Goal: Information Seeking & Learning: Find specific fact

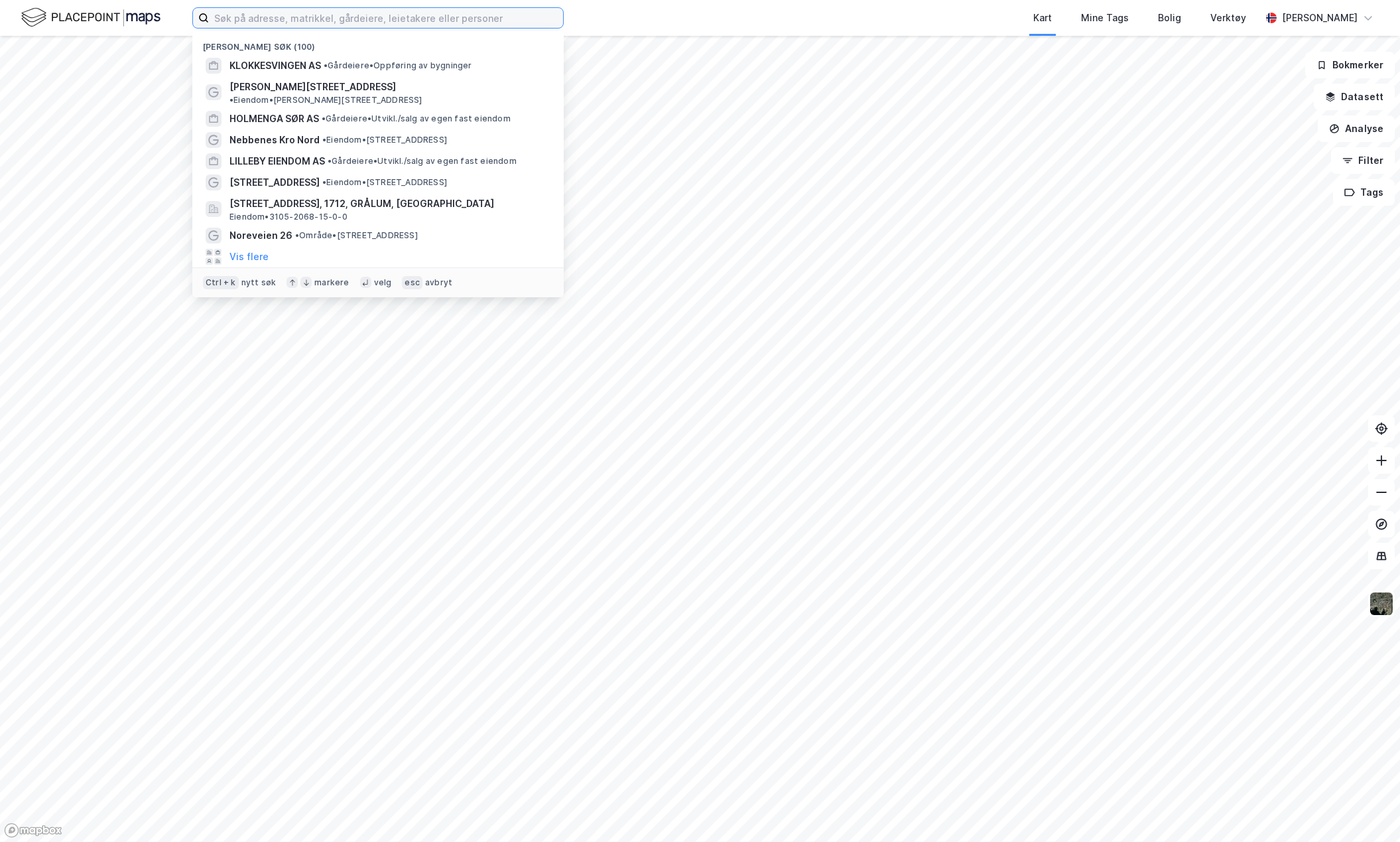
click at [238, 18] on input at bounding box center [386, 18] width 355 height 20
paste input "Askeveien 1a og b"
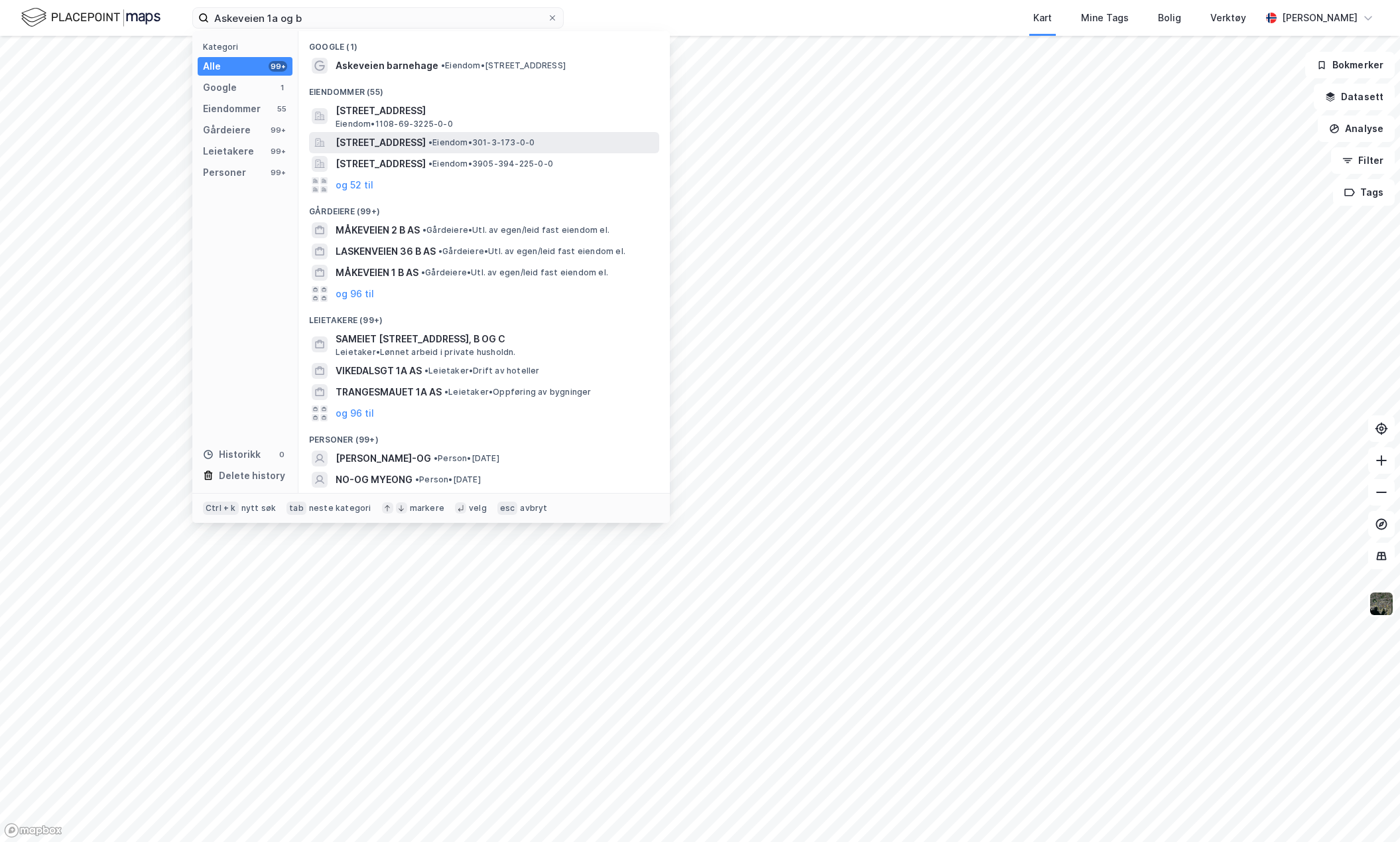
click at [357, 143] on span "[STREET_ADDRESS]" at bounding box center [381, 142] width 90 height 16
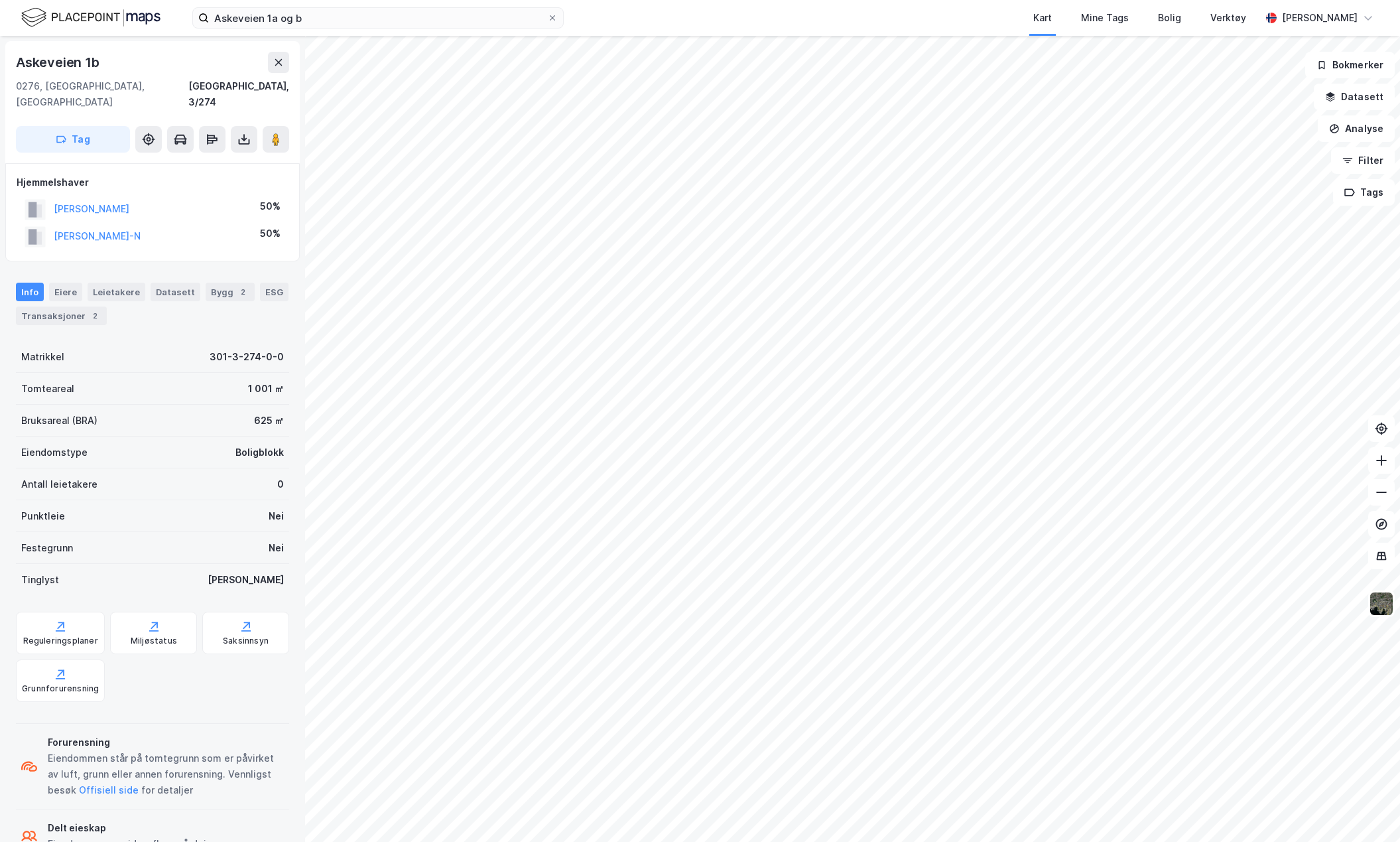
click at [181, 73] on div "[STREET_ADDRESS], 3/274" at bounding box center [152, 81] width 273 height 58
click at [153, 65] on div "Askeveien 1b" at bounding box center [152, 63] width 273 height 21
click at [0, 0] on button "[PERSON_NAME]-N" at bounding box center [0, 0] width 0 height 0
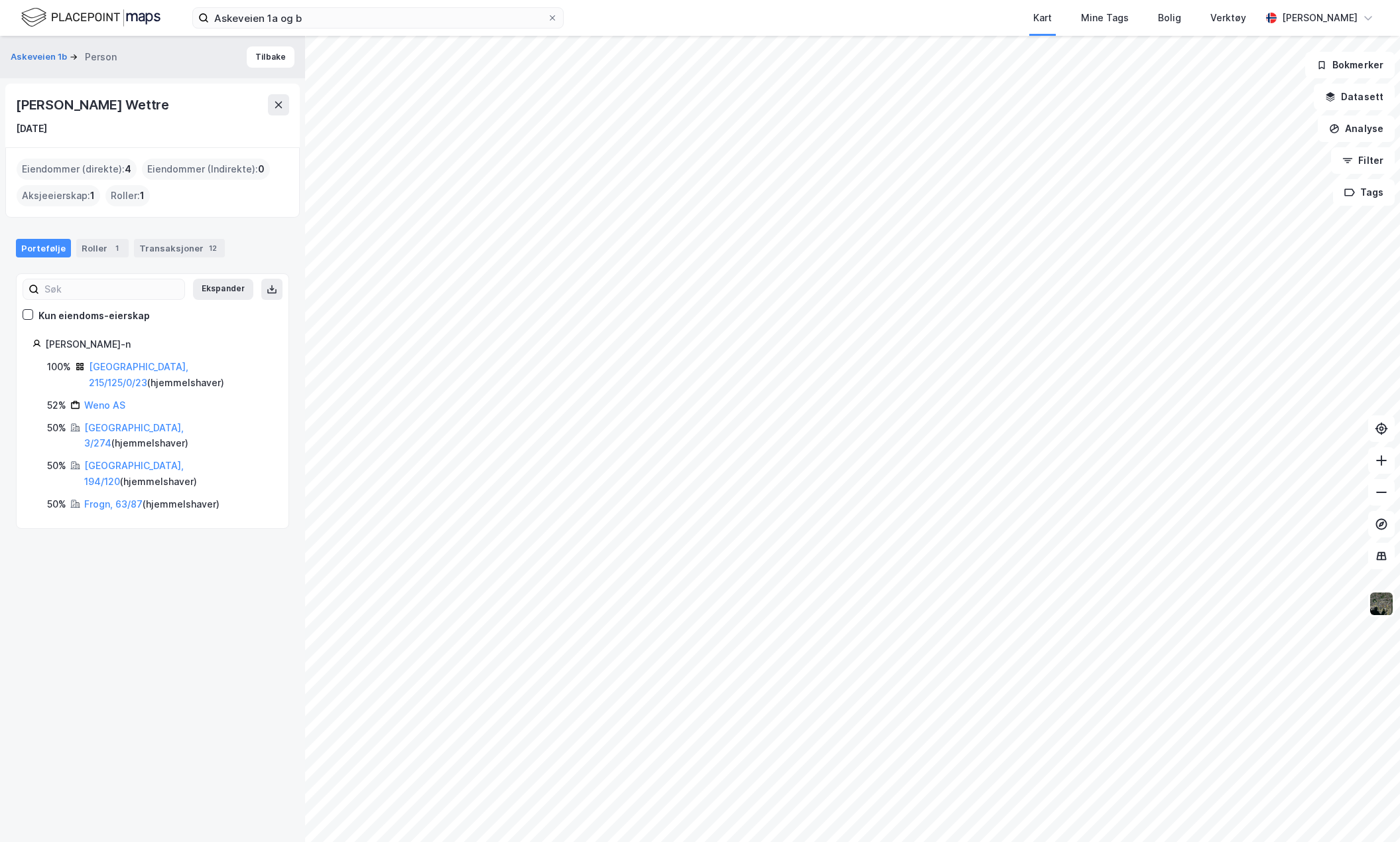
drag, startPoint x: 172, startPoint y: 342, endPoint x: 47, endPoint y: 347, distance: 125.1
click at [47, 347] on div "[PERSON_NAME]-n" at bounding box center [158, 344] width 227 height 16
copy div "[PERSON_NAME]-n"
click at [198, 134] on div "[DATE]" at bounding box center [152, 129] width 273 height 16
click at [101, 422] on link "[GEOGRAPHIC_DATA], 3/274" at bounding box center [134, 435] width 100 height 27
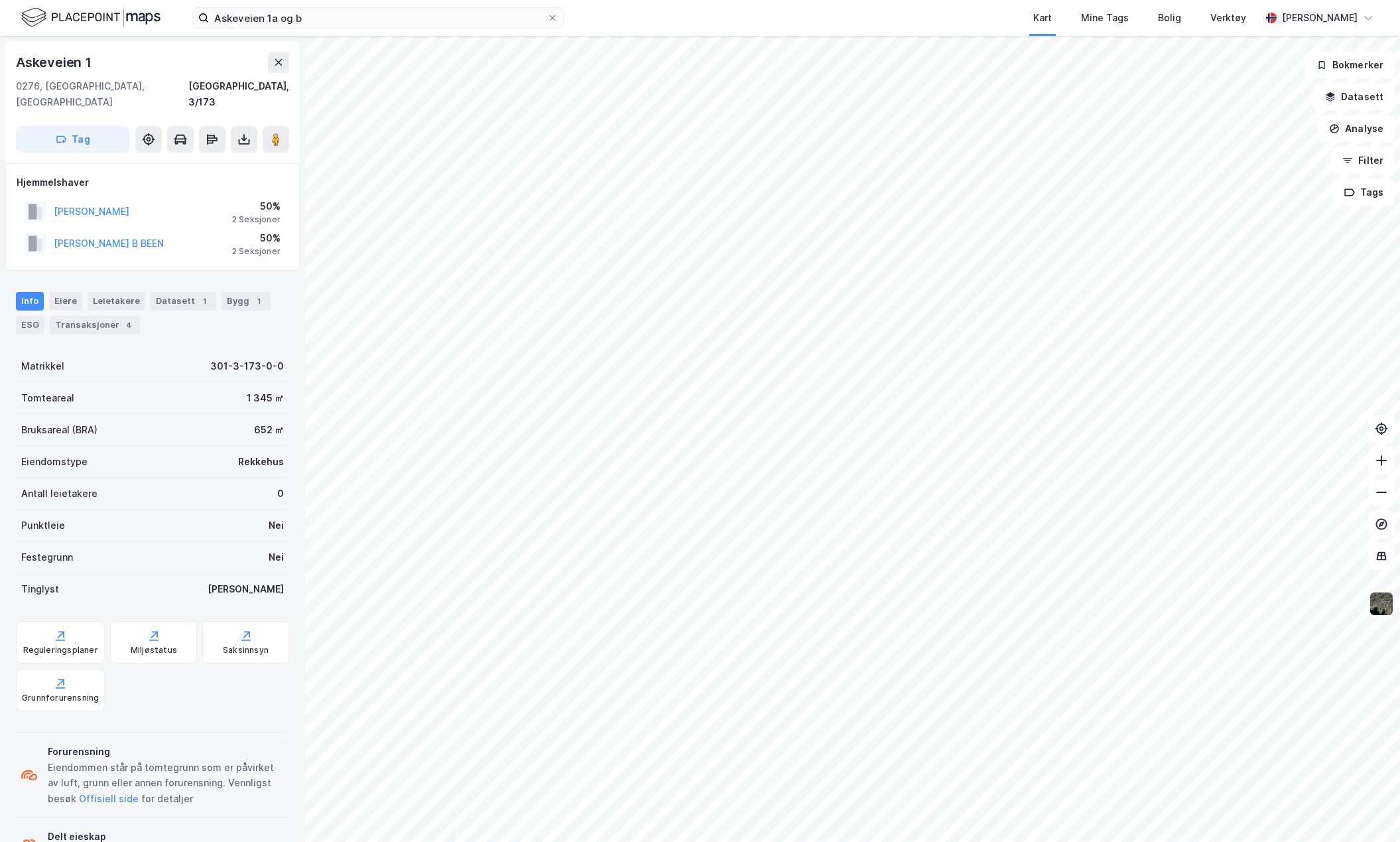
click at [142, 174] on div "Hjemmelshaver" at bounding box center [153, 182] width 272 height 16
click at [177, 89] on div "[GEOGRAPHIC_DATA], 3/173" at bounding box center [152, 95] width 273 height 32
click at [157, 57] on div "Askeveien 1" at bounding box center [152, 63] width 273 height 21
click at [142, 61] on div "Askeveien 1" at bounding box center [152, 63] width 273 height 21
click at [164, 45] on div "[STREET_ADDRESS]" at bounding box center [152, 103] width 295 height 122
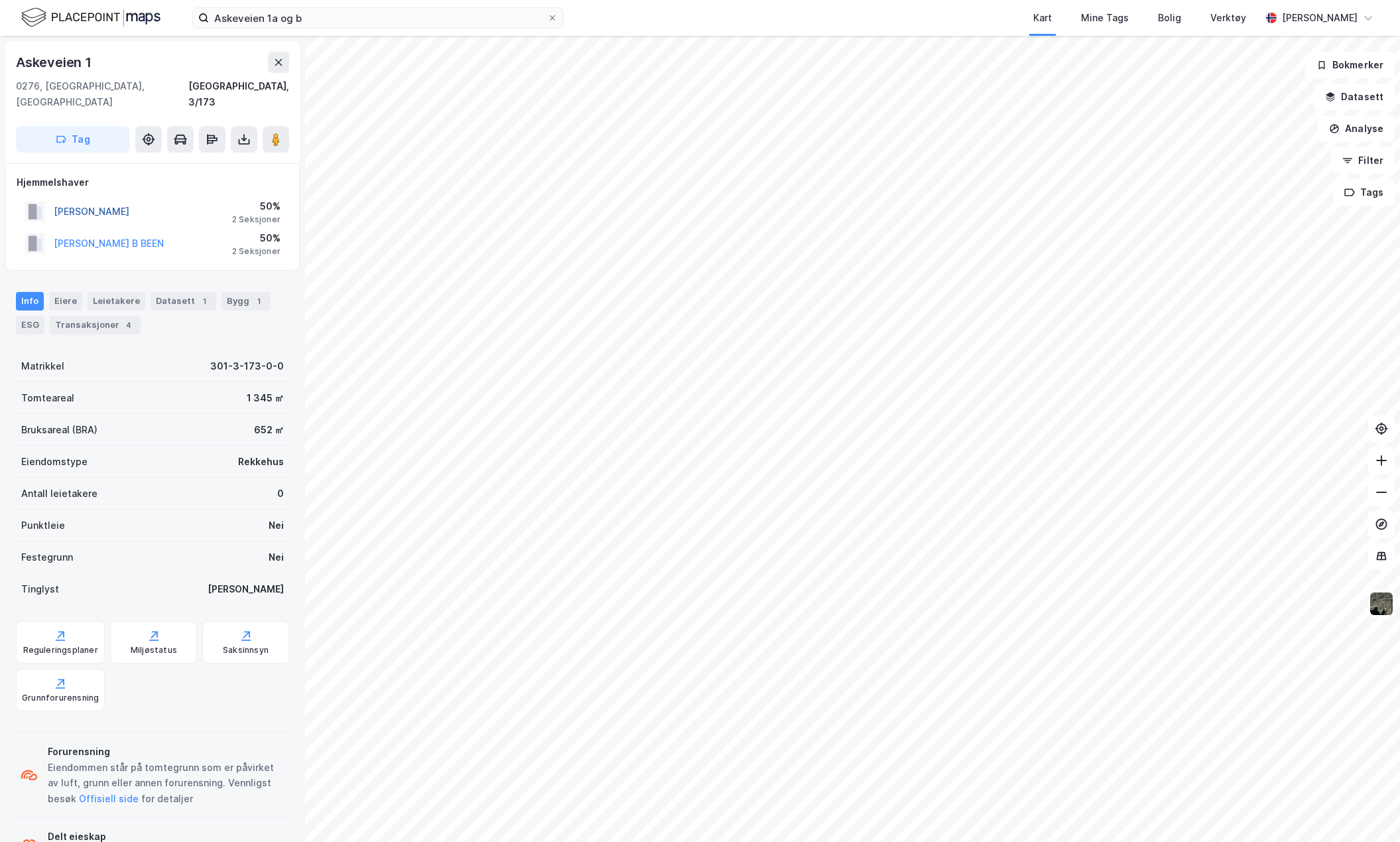
click at [0, 0] on button "[PERSON_NAME]" at bounding box center [0, 0] width 0 height 0
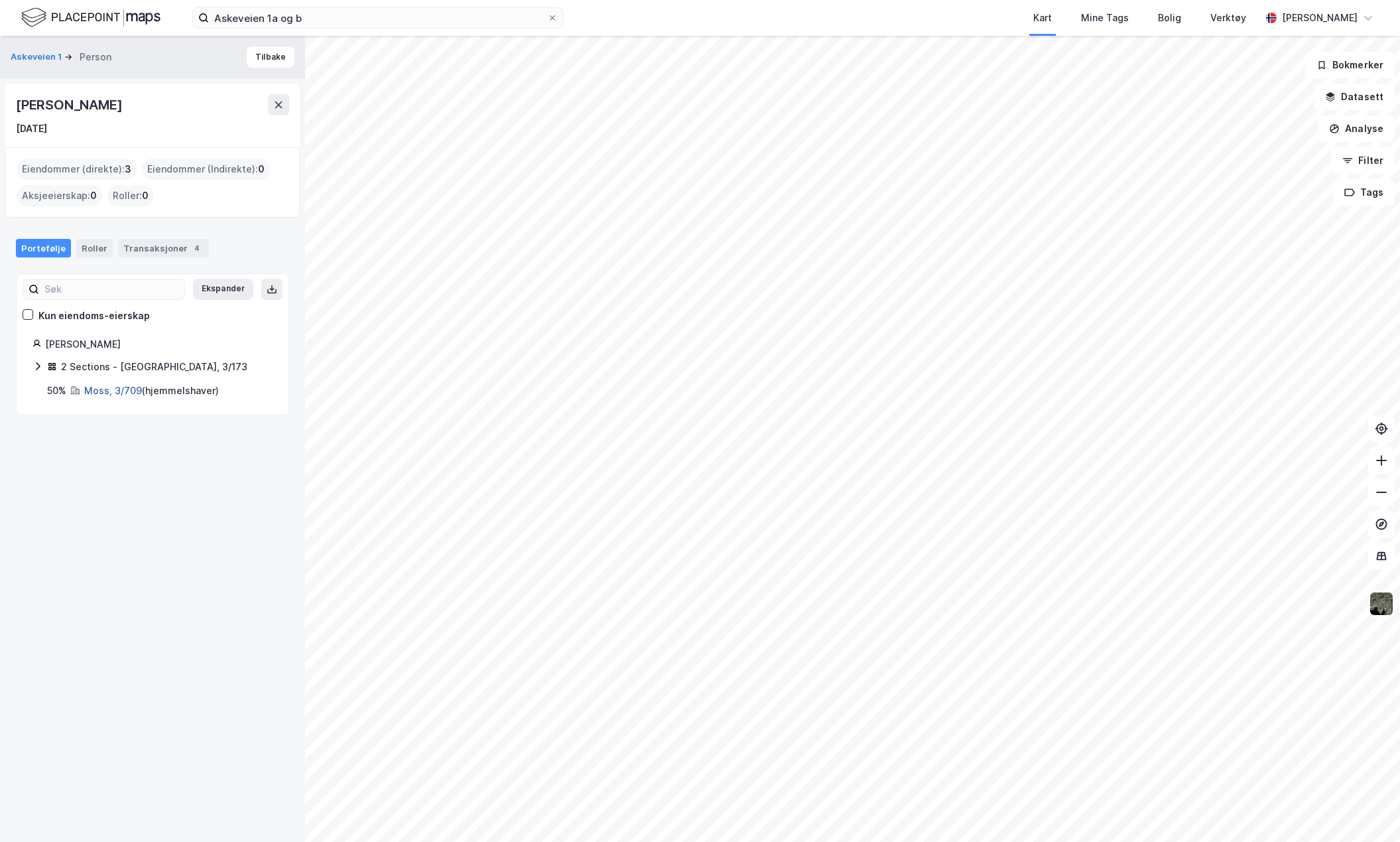
click at [129, 390] on link "Moss, 3/709" at bounding box center [112, 390] width 57 height 11
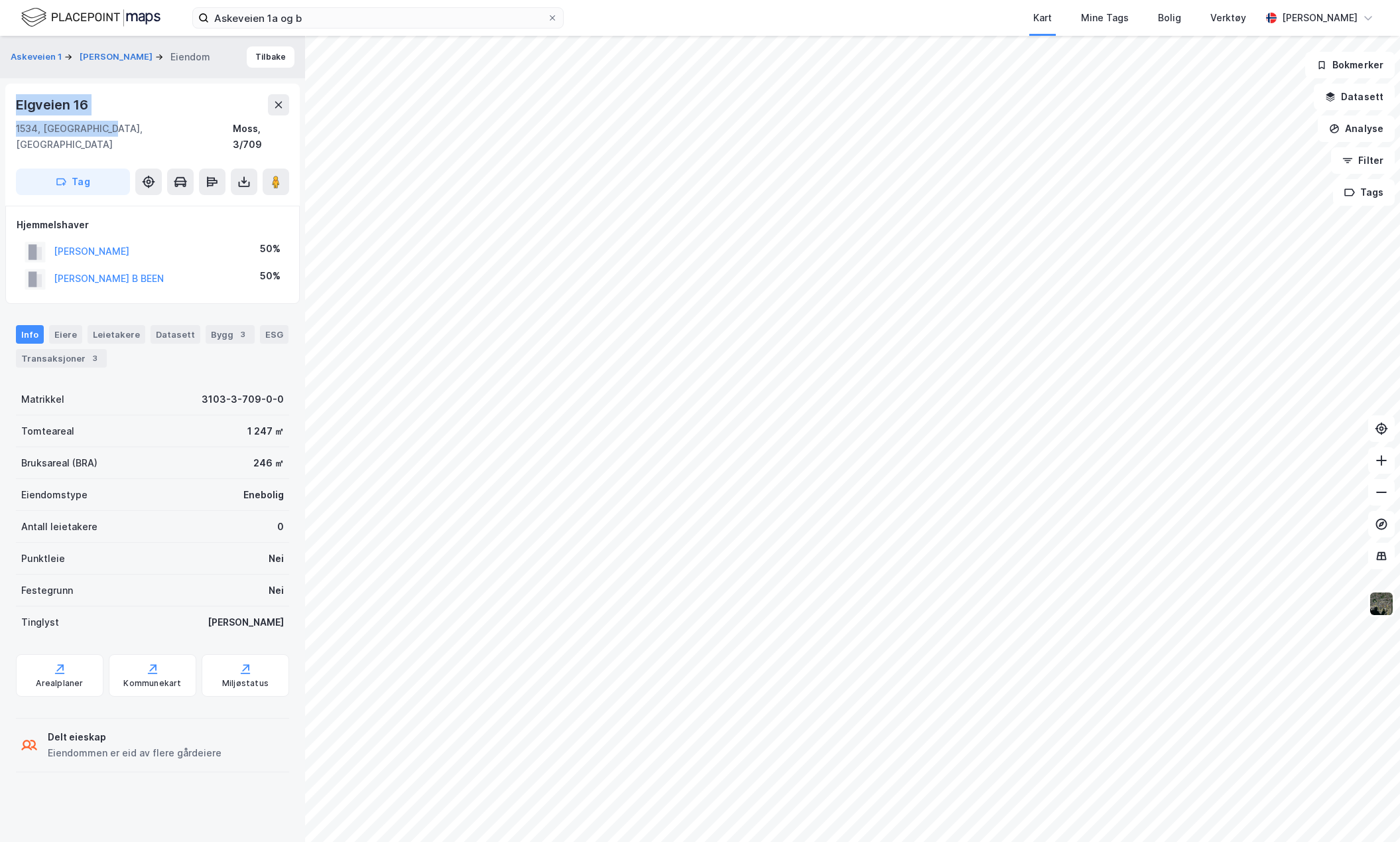
drag, startPoint x: 119, startPoint y: 126, endPoint x: 15, endPoint y: 105, distance: 106.1
click at [15, 105] on div "[STREET_ADDRESS]" at bounding box center [152, 145] width 295 height 122
copy div "[STREET_ADDRESS]"
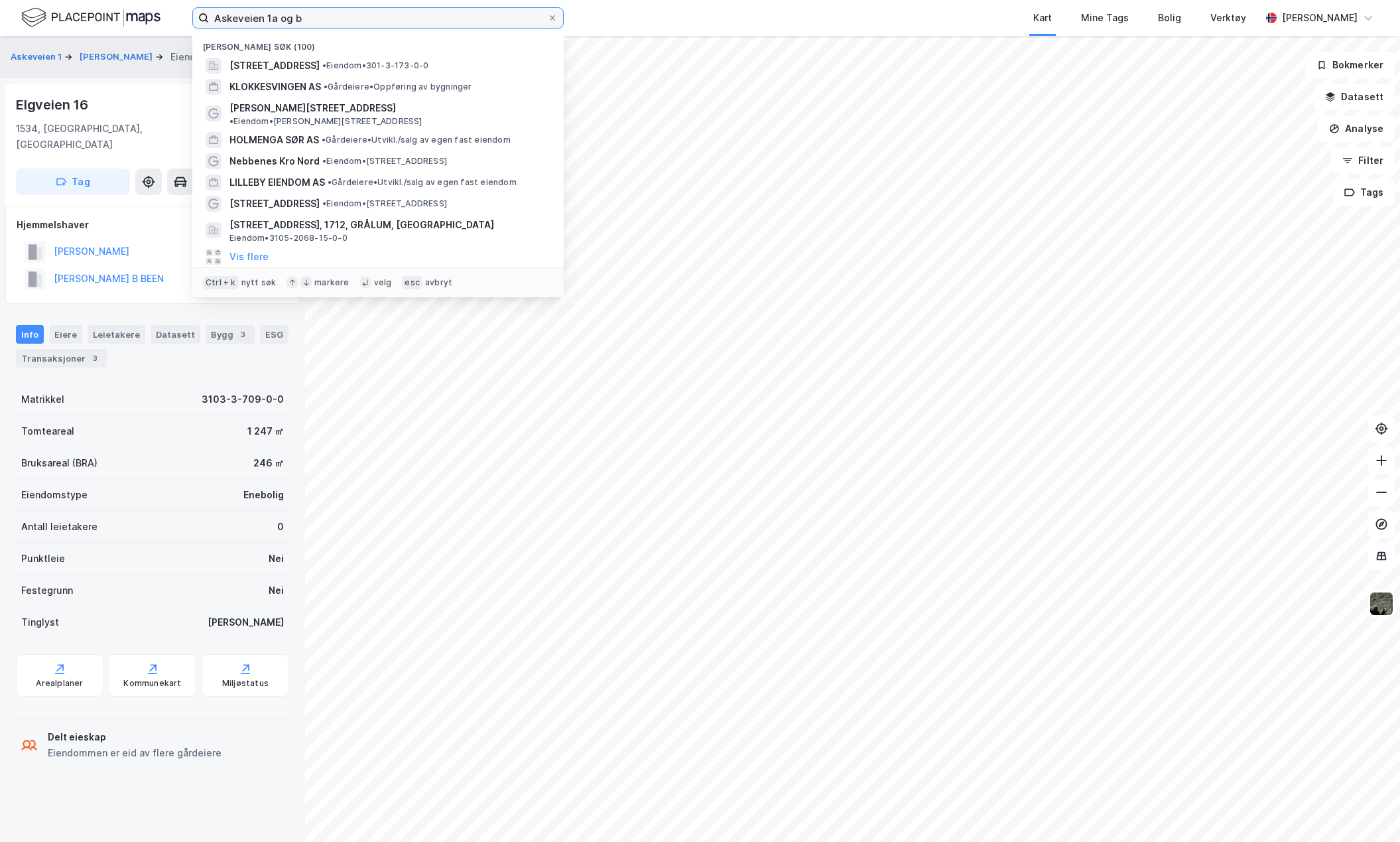
drag, startPoint x: 372, startPoint y: 21, endPoint x: 196, endPoint y: 29, distance: 176.2
click at [203, 29] on div "Askeveien 1a og b Nylige søk (100) [STREET_ADDRESS] • Eiendom • 301-3-173-0-0 K…" at bounding box center [700, 18] width 1400 height 36
paste input "[PERSON_NAME]"
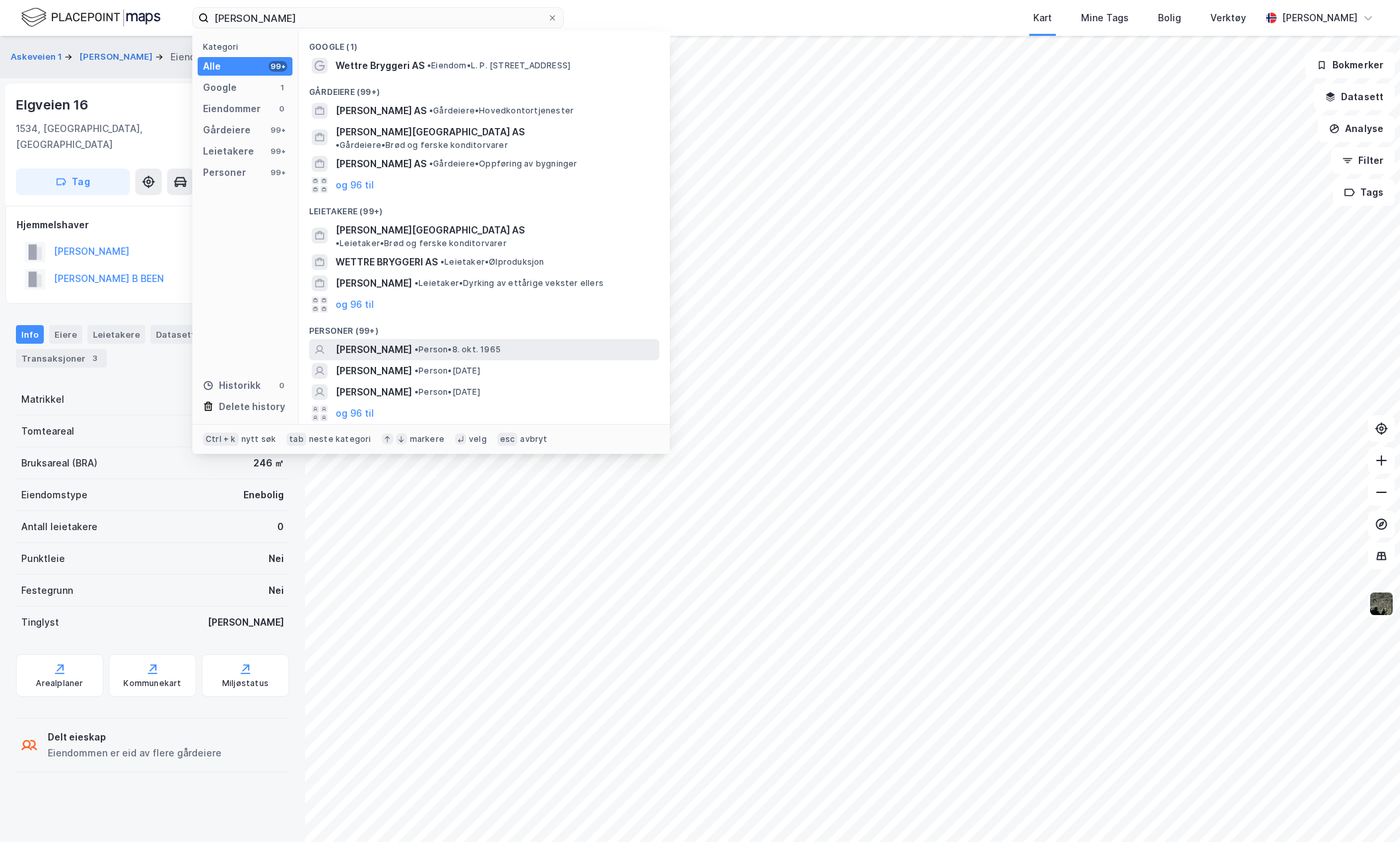
click at [389, 341] on span "[PERSON_NAME]" at bounding box center [374, 349] width 76 height 16
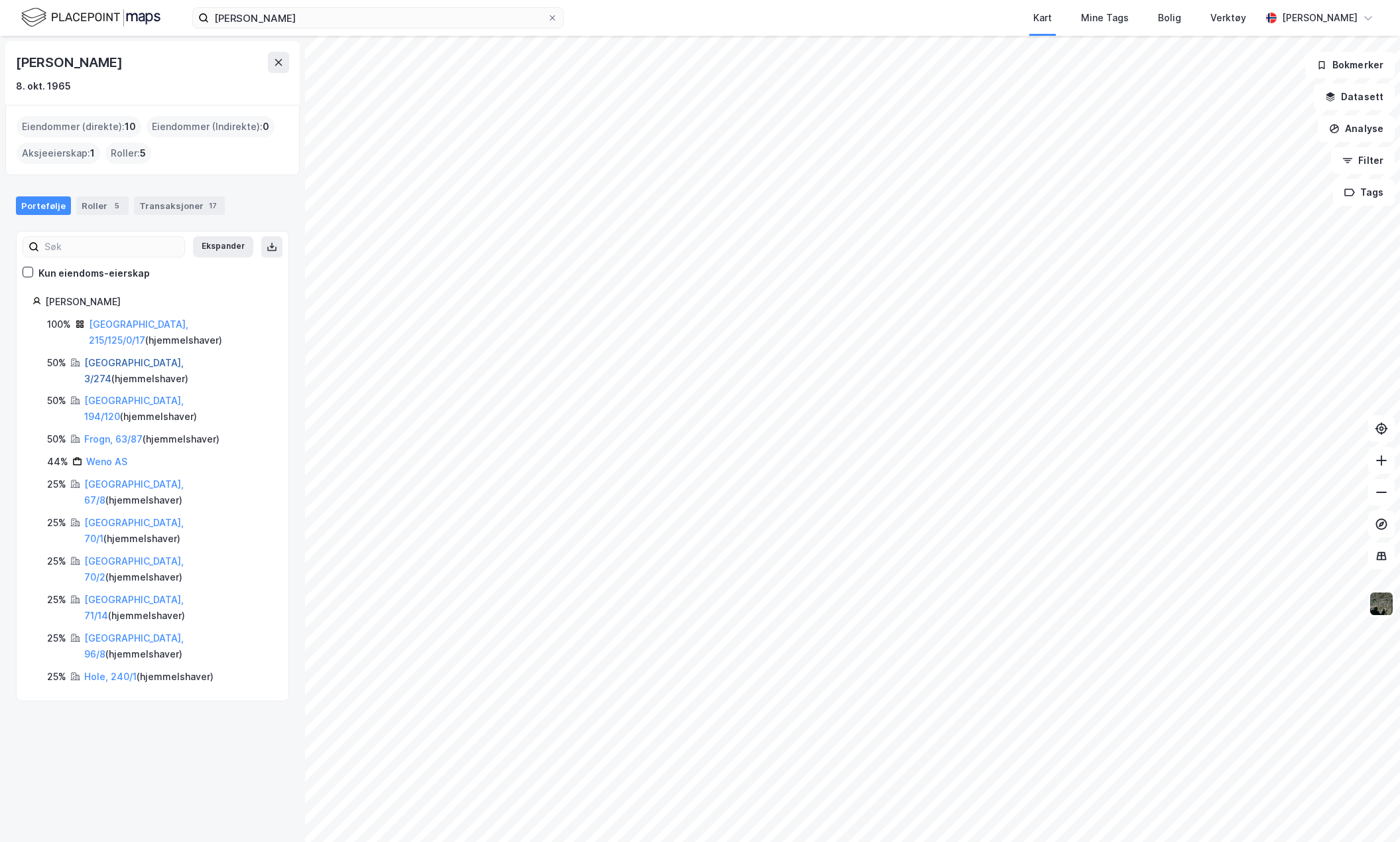
click at [116, 357] on link "[GEOGRAPHIC_DATA], 3/274" at bounding box center [134, 371] width 100 height 27
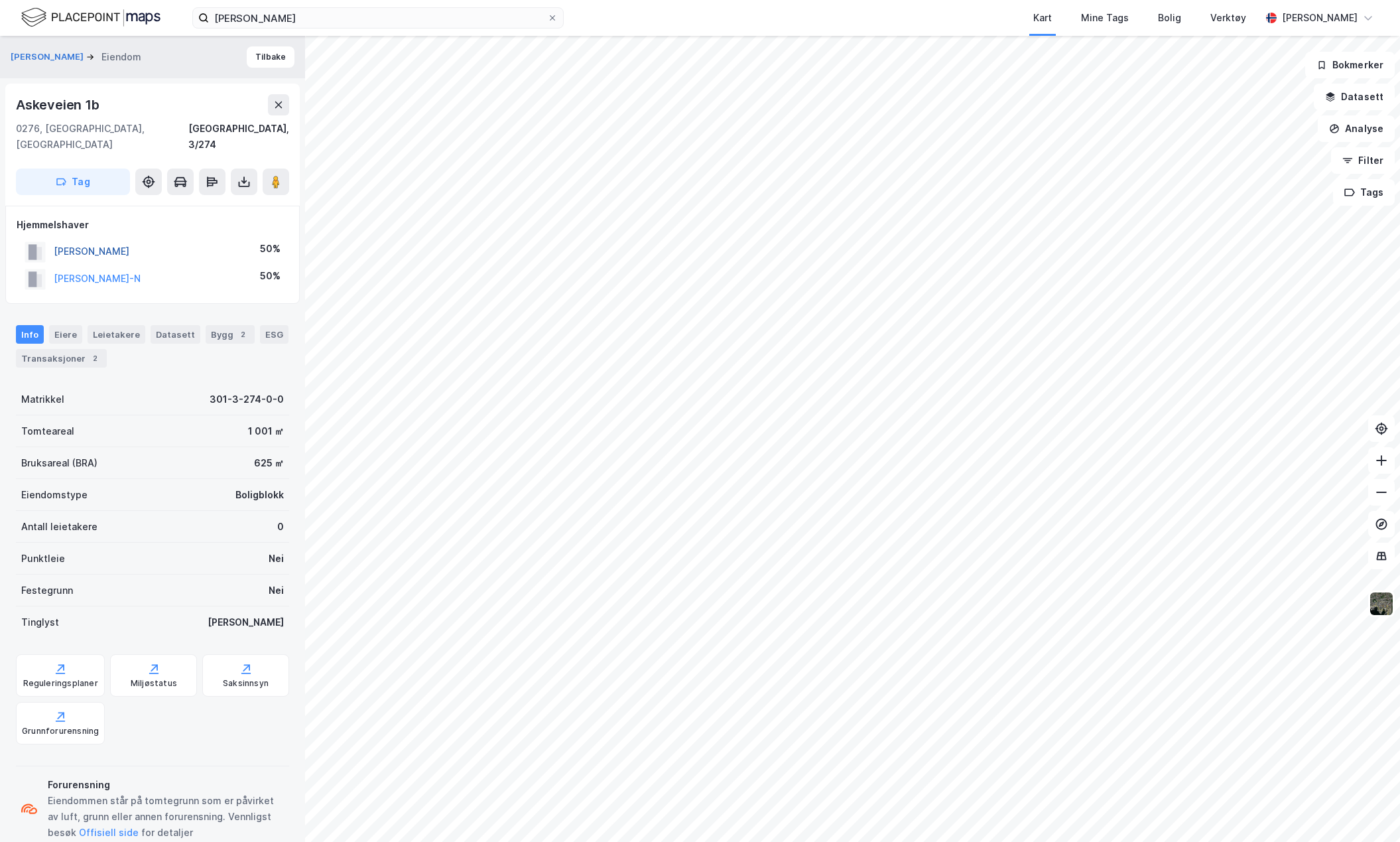
click at [0, 0] on button "[PERSON_NAME]" at bounding box center [0, 0] width 0 height 0
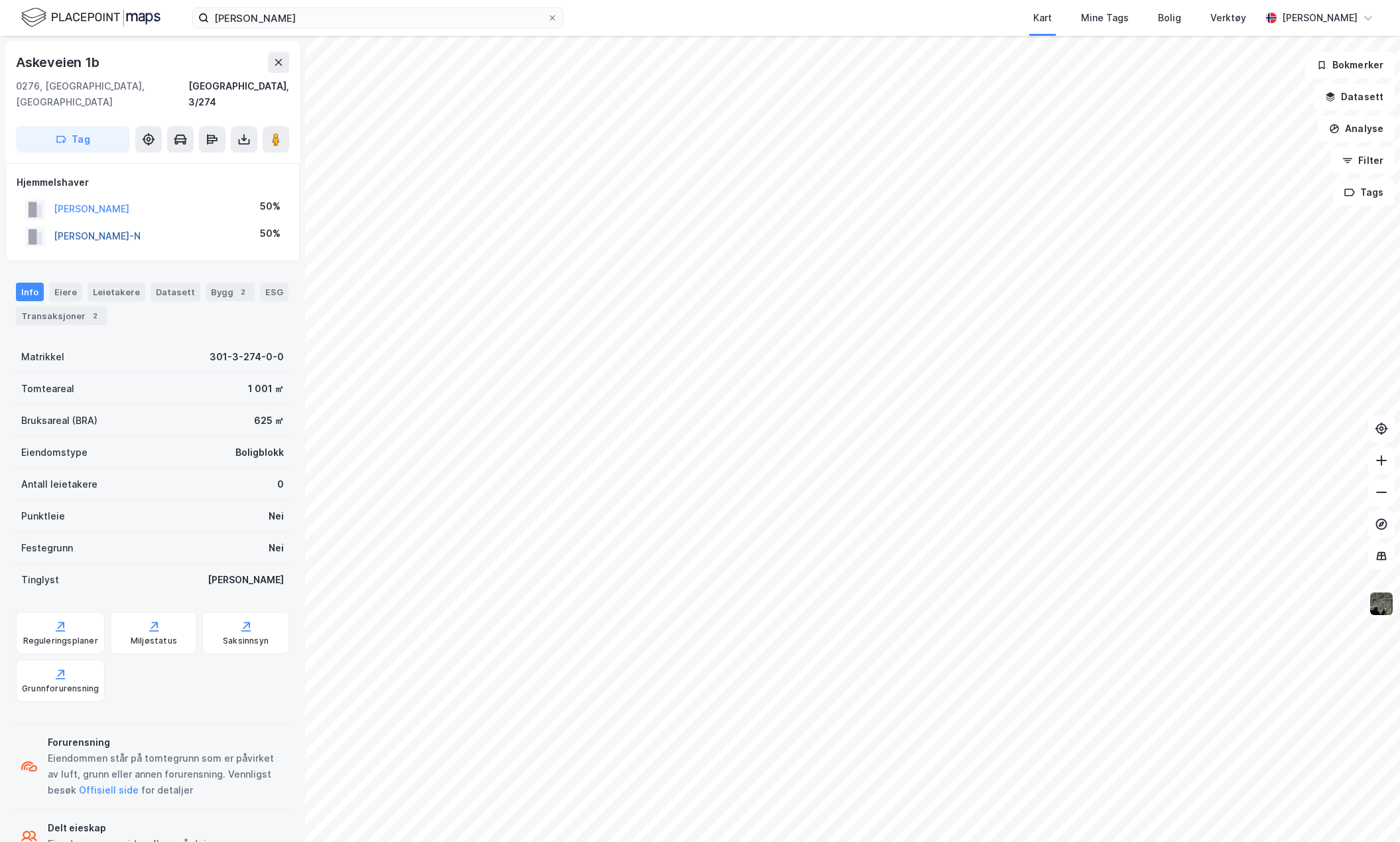
click at [0, 0] on button "[PERSON_NAME]-N" at bounding box center [0, 0] width 0 height 0
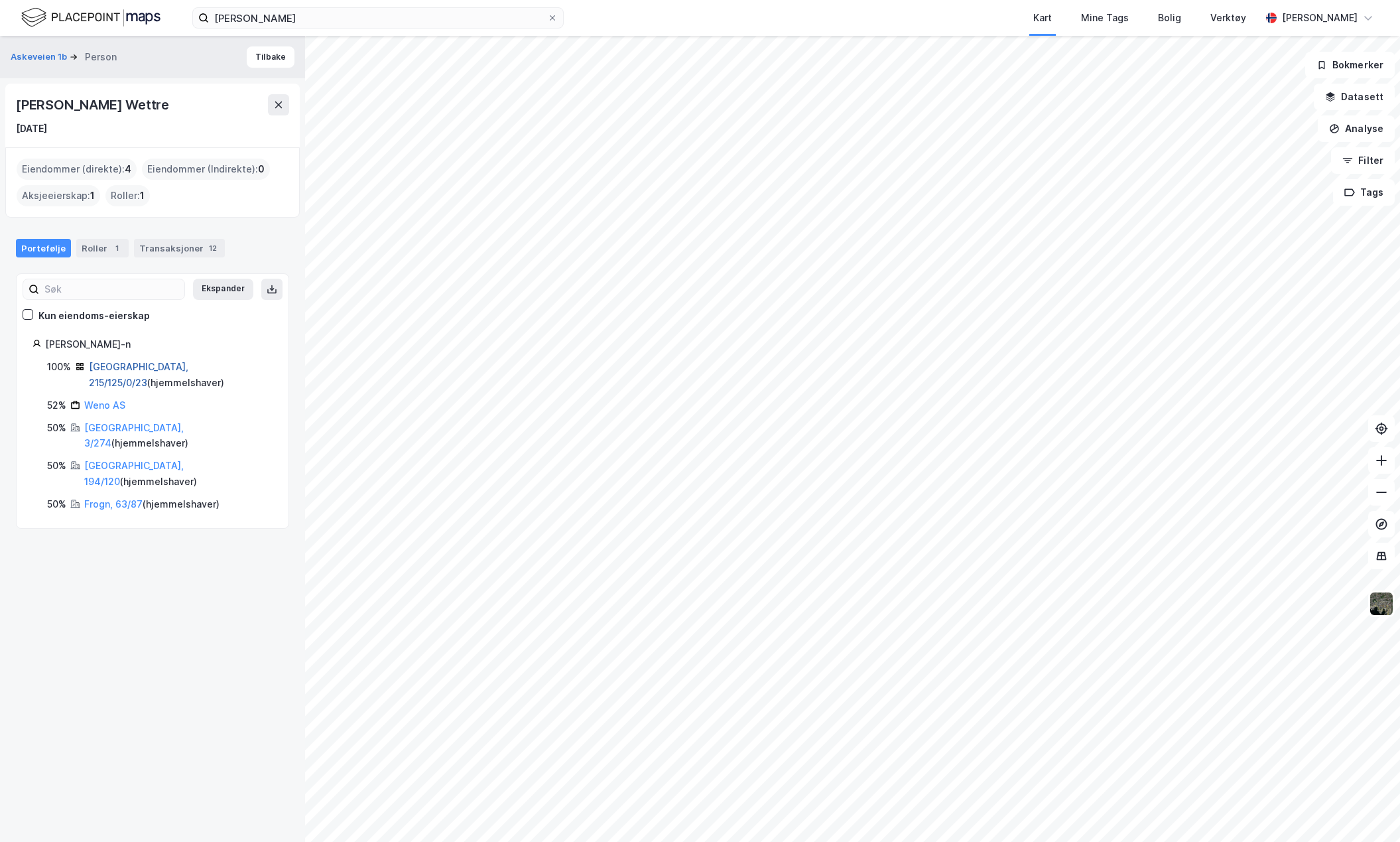
click at [157, 371] on link "[GEOGRAPHIC_DATA], 215/125/0/23" at bounding box center [139, 374] width 100 height 27
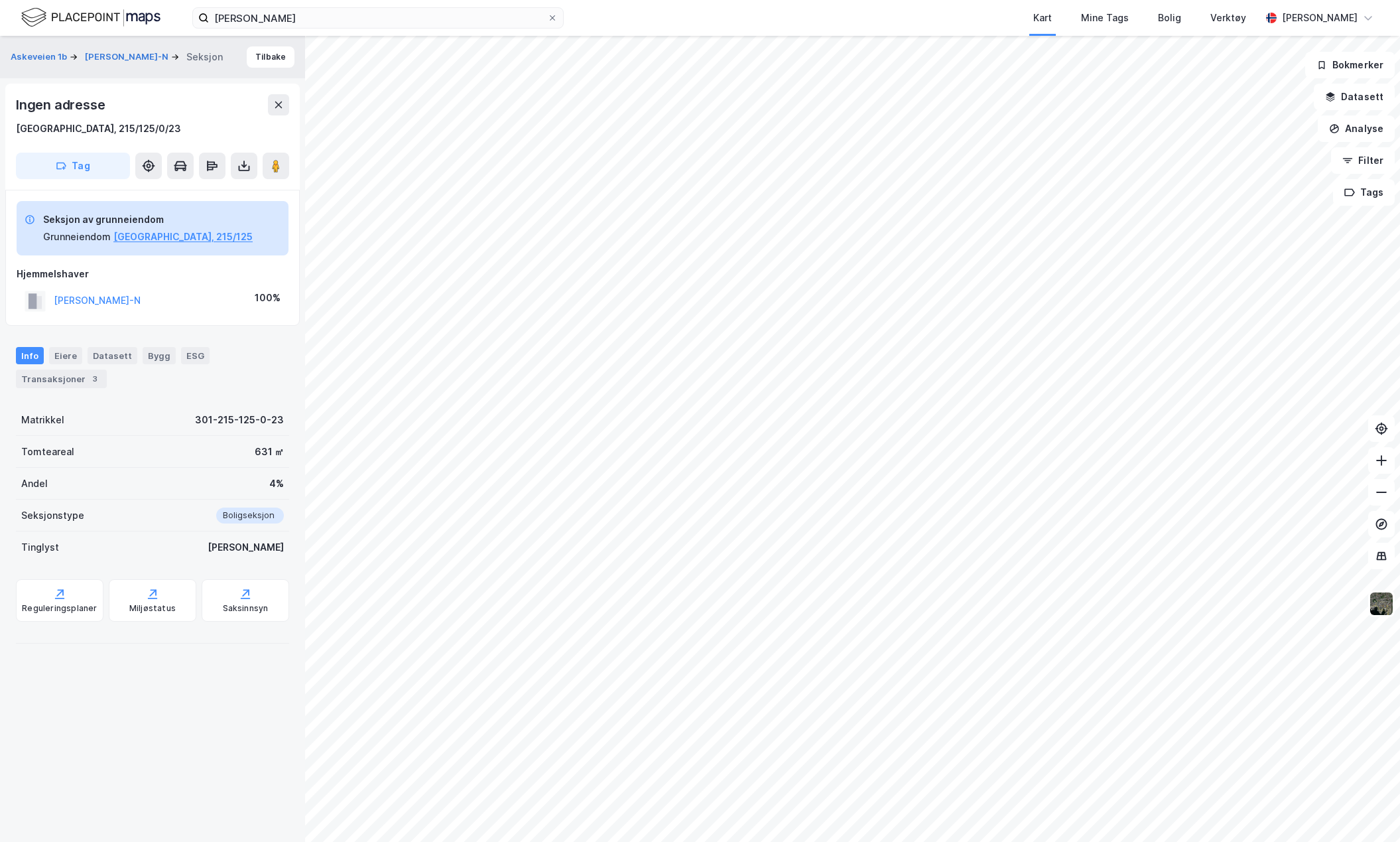
drag, startPoint x: 222, startPoint y: 300, endPoint x: 50, endPoint y: 295, distance: 172.1
click at [50, 295] on div "[PERSON_NAME]-N 100%" at bounding box center [153, 301] width 272 height 27
copy button "[PERSON_NAME]-N"
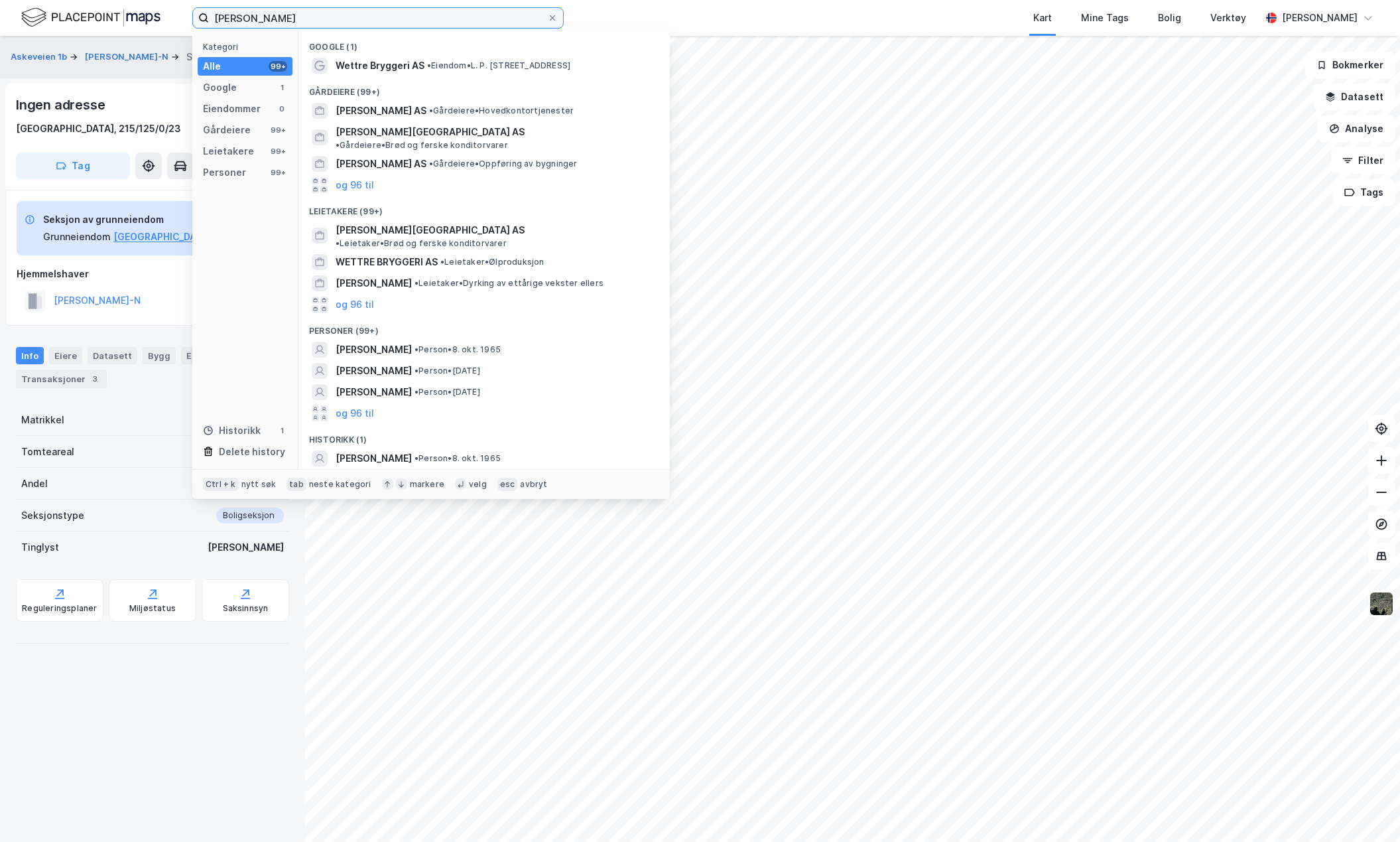
drag, startPoint x: 389, startPoint y: 15, endPoint x: 179, endPoint y: 7, distance: 210.2
click at [179, 7] on div "[PERSON_NAME] Kategori Alle 99+ Google 1 Eiendommer 0 Gårdeiere 99+ Leietakere …" at bounding box center [700, 18] width 1400 height 36
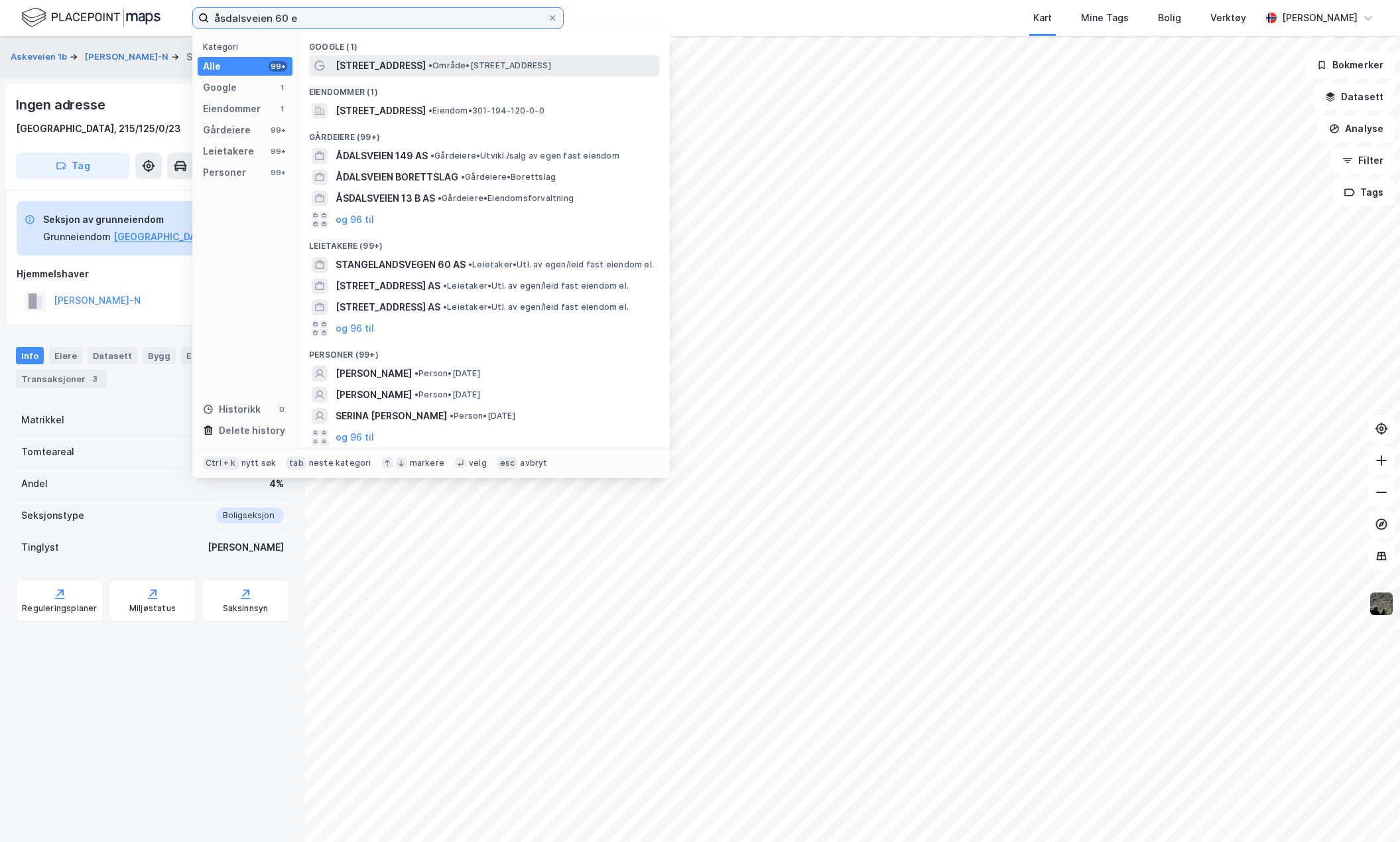
type input "åsdalsveien 60 e"
click at [399, 68] on span "[STREET_ADDRESS]" at bounding box center [381, 65] width 90 height 16
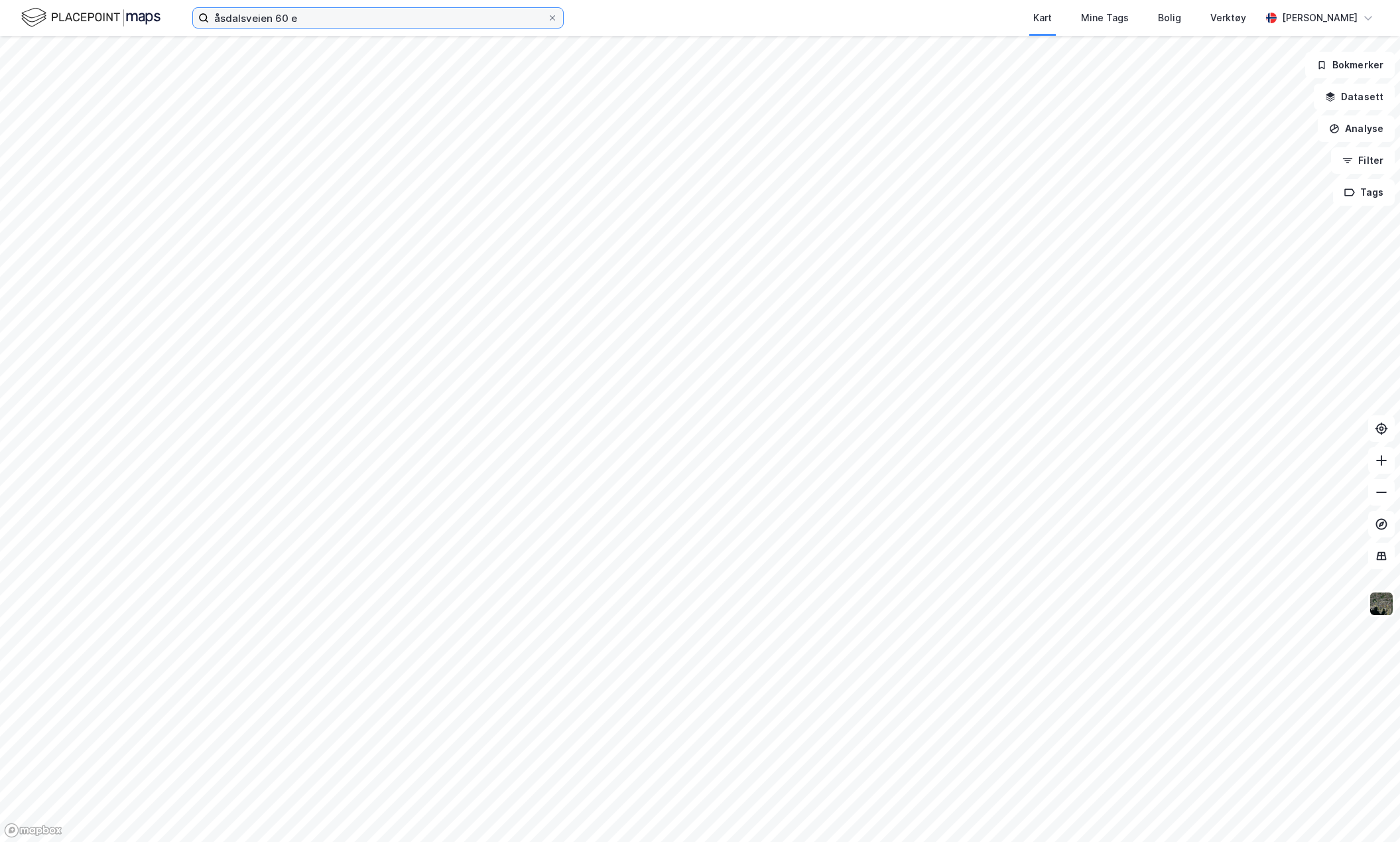
click at [308, 21] on input "åsdalsveien 60 e" at bounding box center [378, 18] width 339 height 20
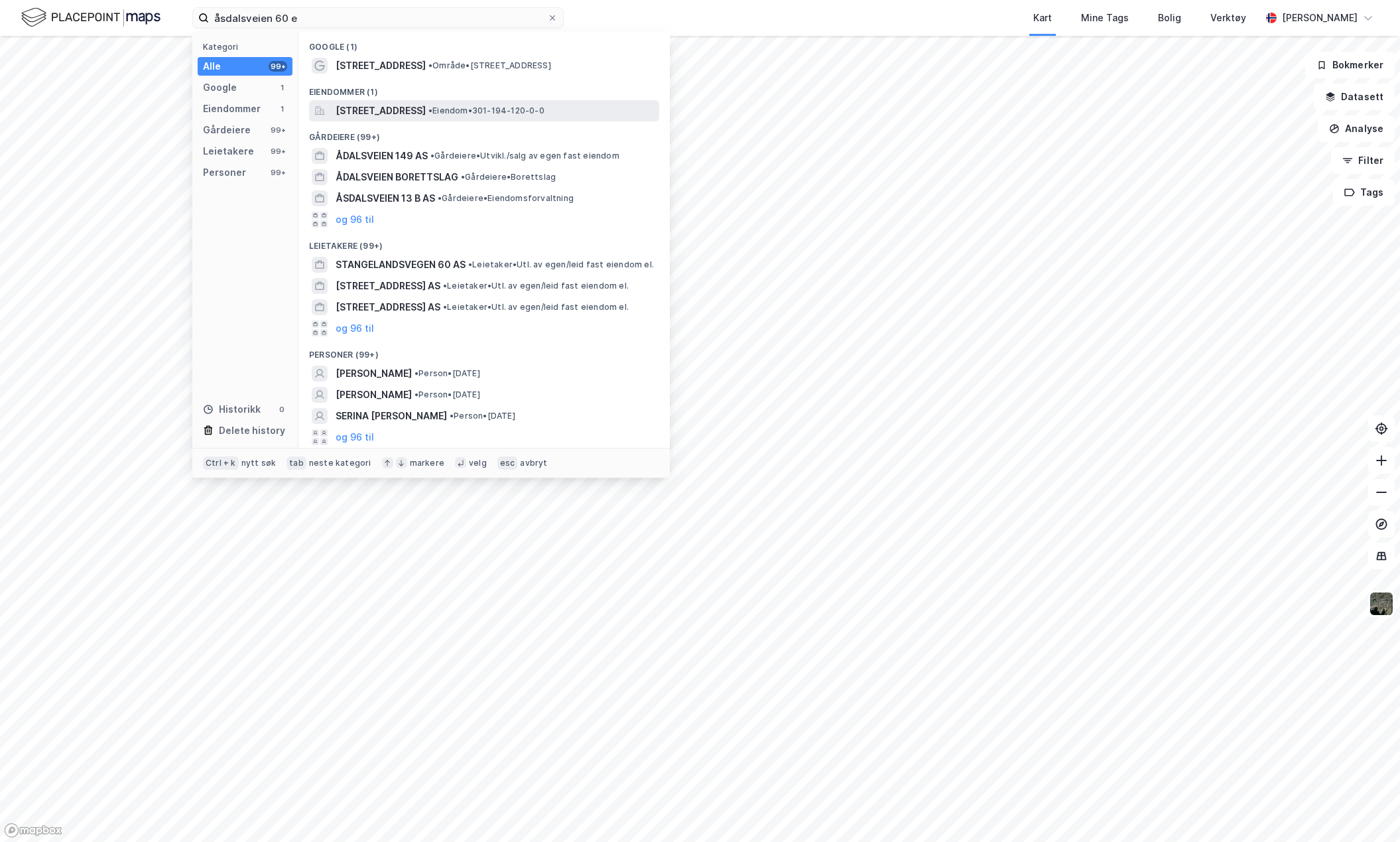
click at [417, 111] on span "[STREET_ADDRESS]" at bounding box center [381, 111] width 90 height 16
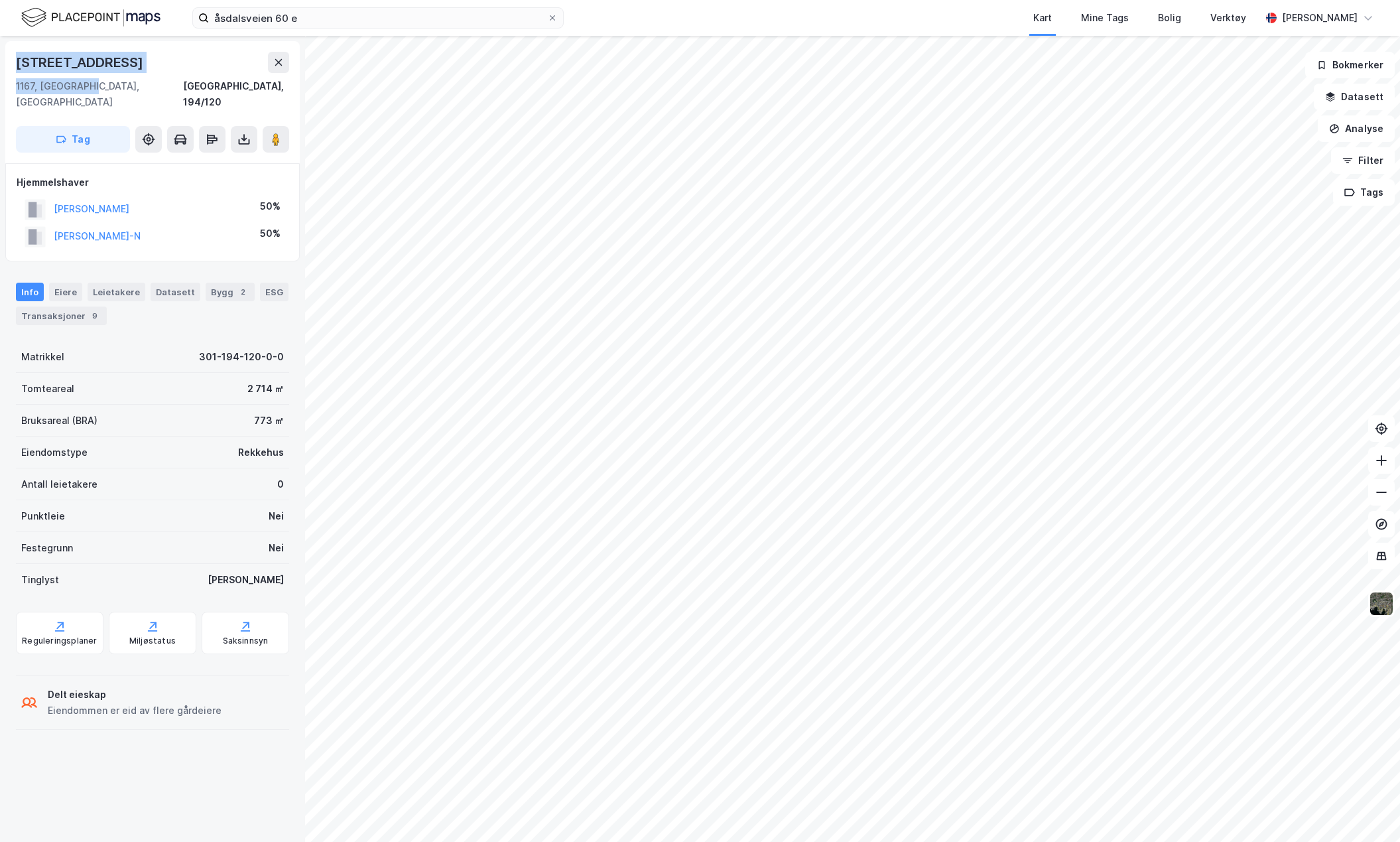
drag, startPoint x: 100, startPoint y: 86, endPoint x: 2, endPoint y: 65, distance: 100.2
click at [2, 65] on div "[STREET_ADDRESS], [GEOGRAPHIC_DATA] [GEOGRAPHIC_DATA], 194/120 Tag Hjemmelshave…" at bounding box center [152, 439] width 305 height 806
copy div "[STREET_ADDRESS]"
